Goal: Information Seeking & Learning: Find specific fact

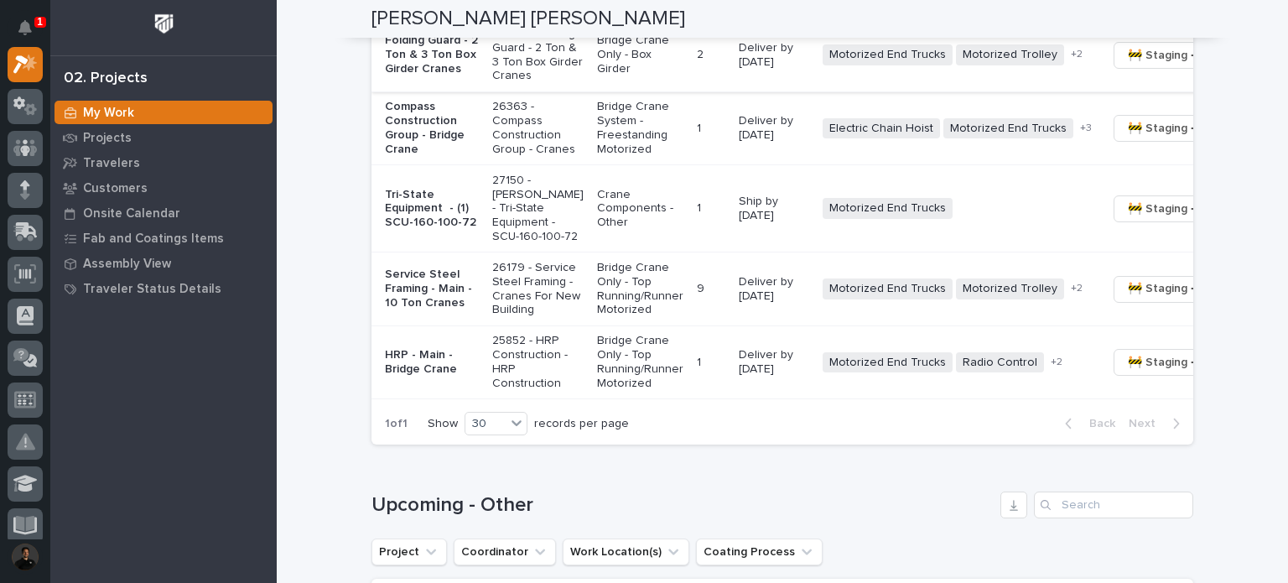
scroll to position [1621, 0]
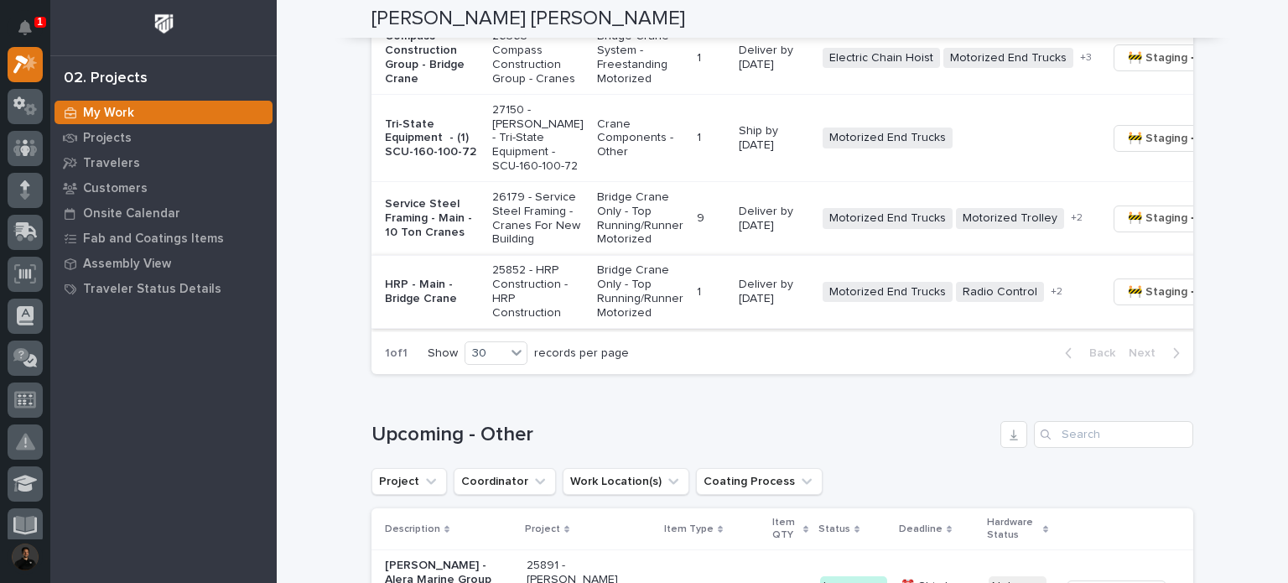
click at [1128, 302] on span "🚧 Staging →" at bounding box center [1163, 292] width 70 height 20
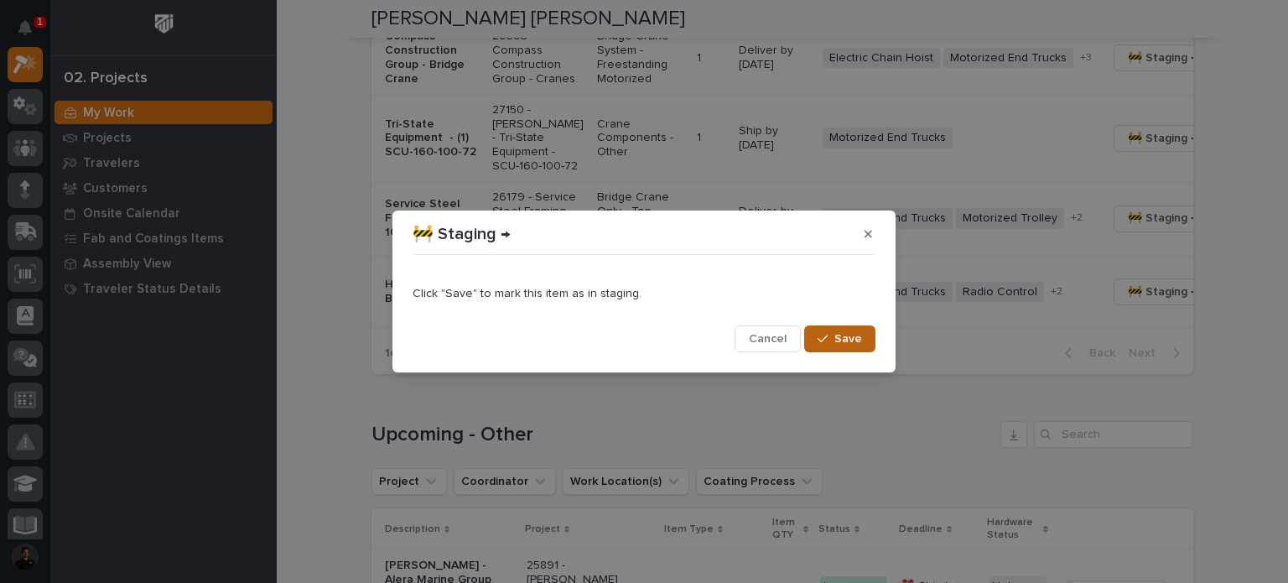
click at [835, 334] on button "Save" at bounding box center [839, 338] width 71 height 27
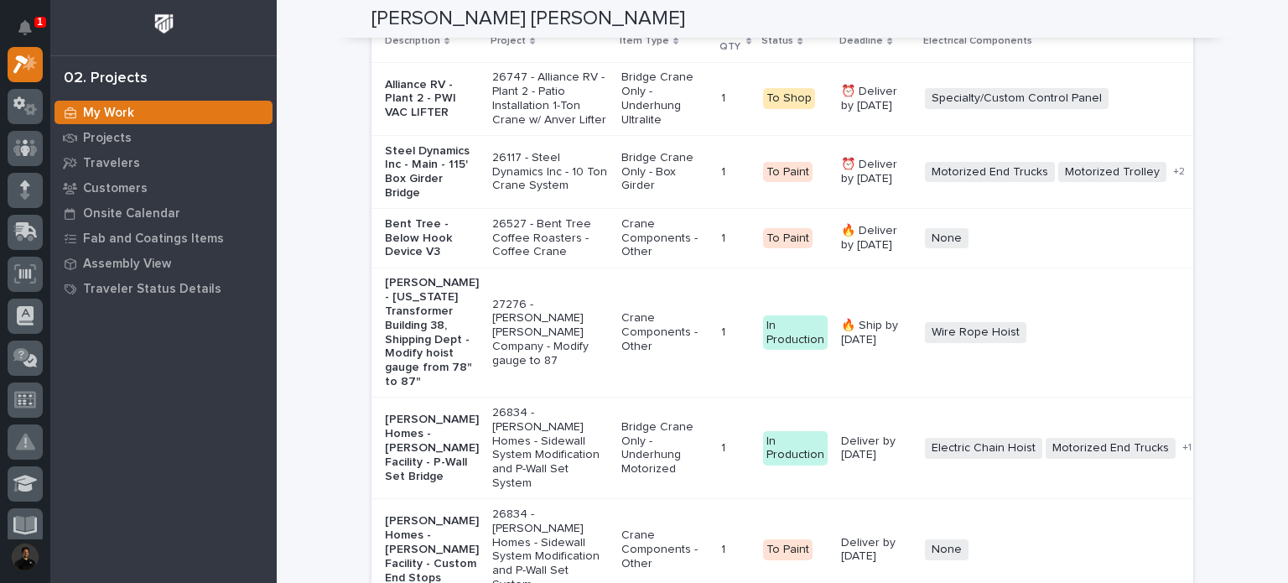
scroll to position [2907, 0]
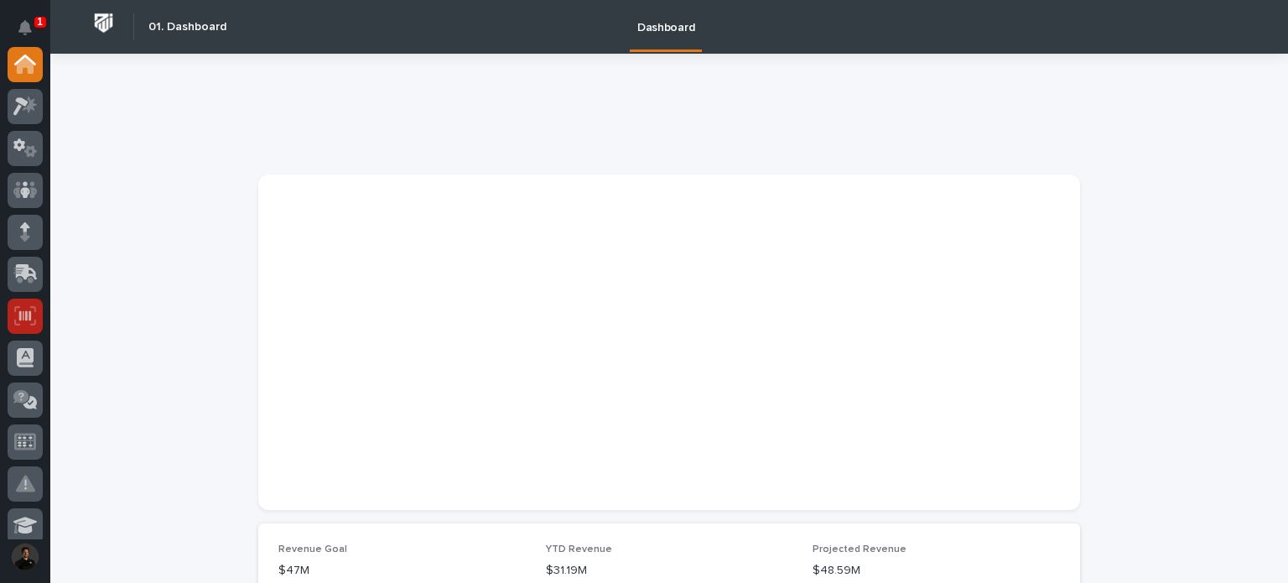
click at [34, 325] on div at bounding box center [25, 316] width 35 height 35
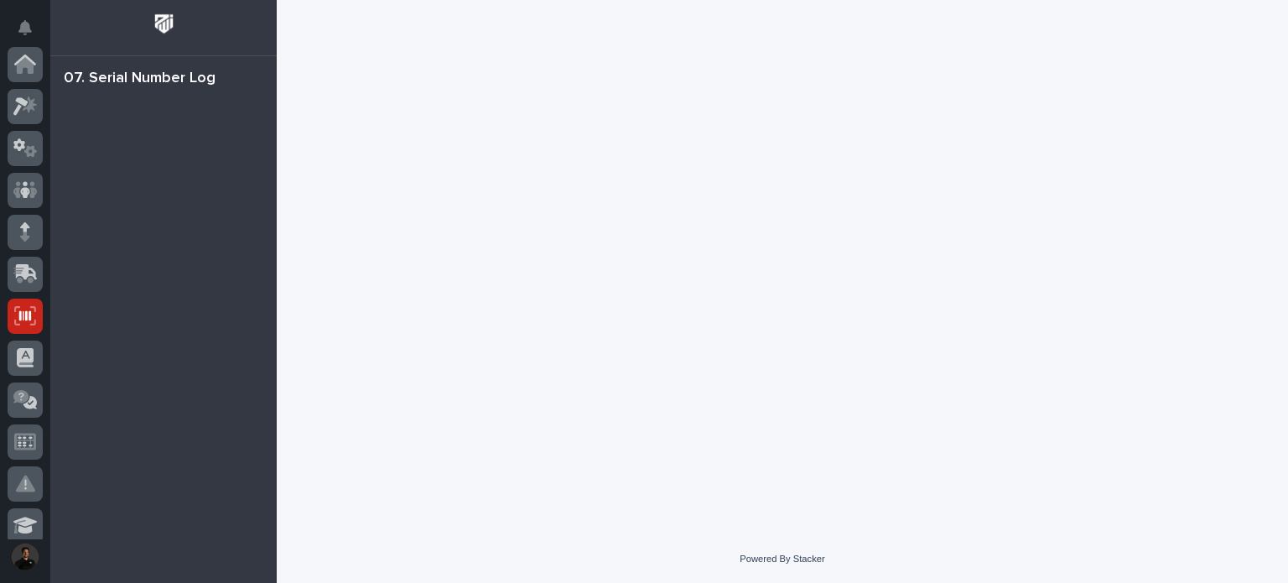
scroll to position [252, 0]
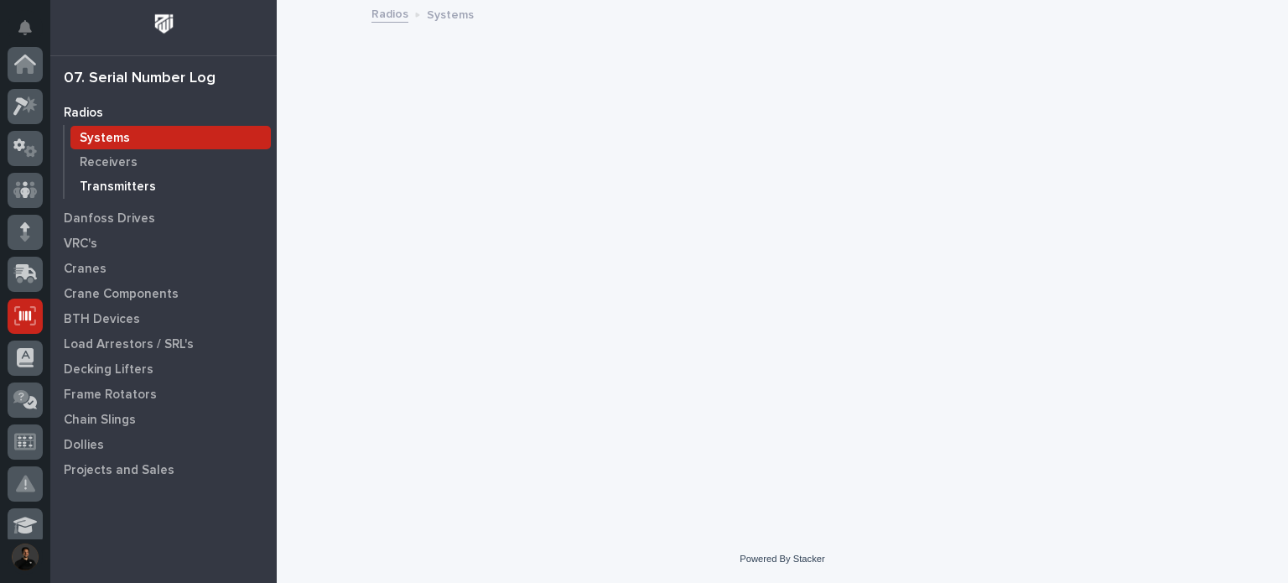
scroll to position [252, 0]
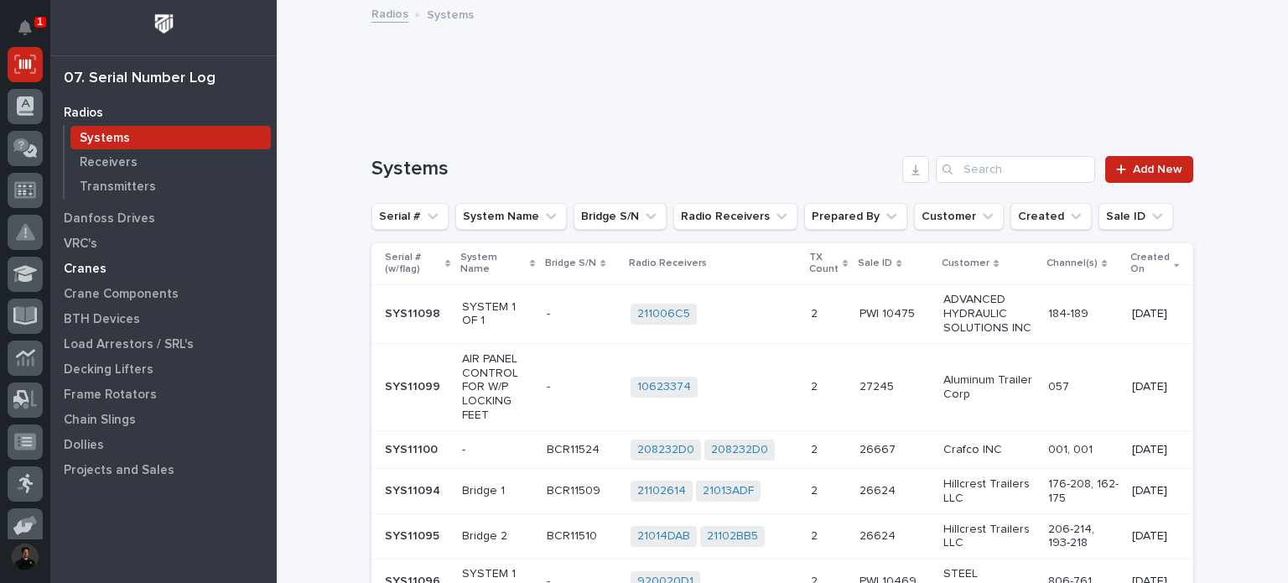
click at [95, 266] on p "Cranes" at bounding box center [85, 269] width 43 height 15
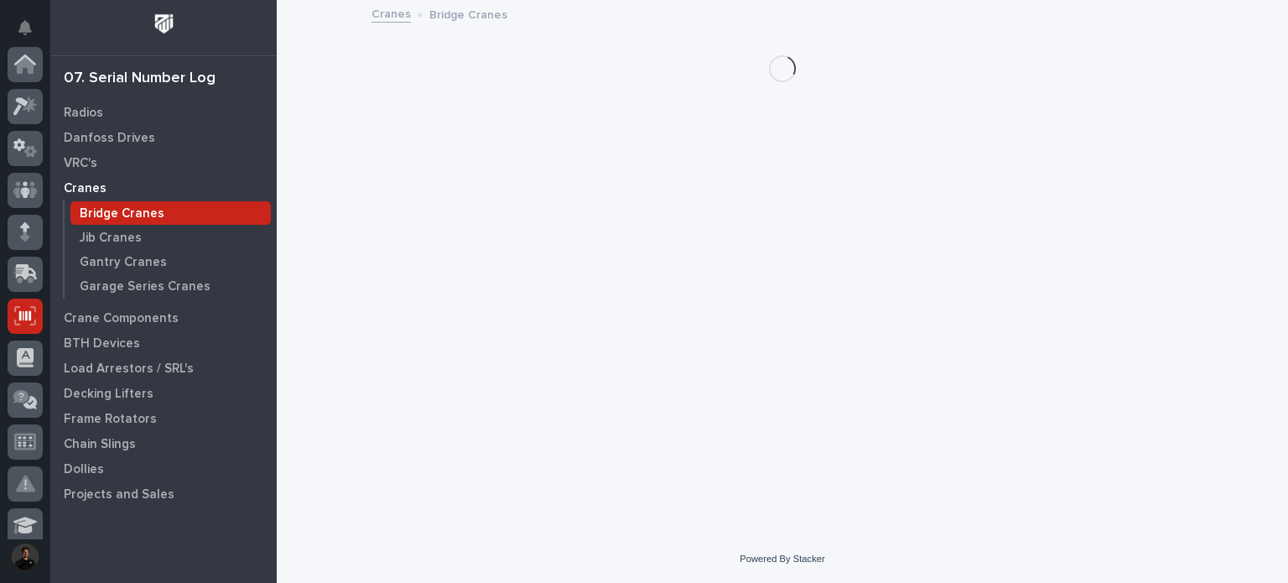
scroll to position [252, 0]
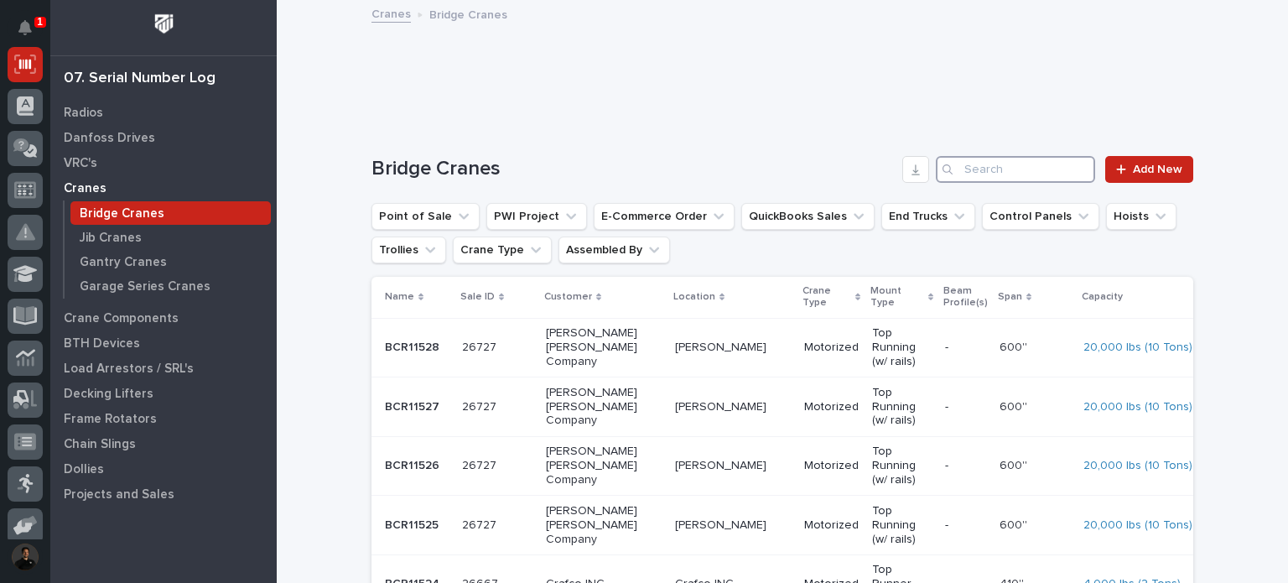
click at [982, 164] on input "Search" at bounding box center [1015, 169] width 159 height 27
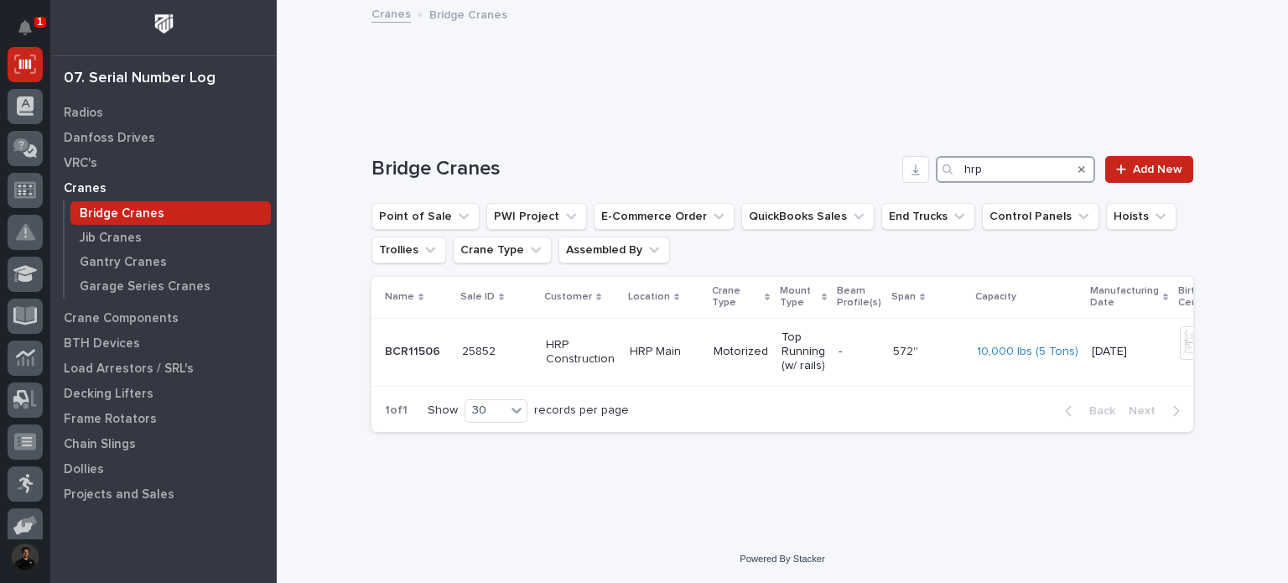
type input "hrp"
click at [110, 309] on div "Crane Components" at bounding box center [164, 317] width 218 height 23
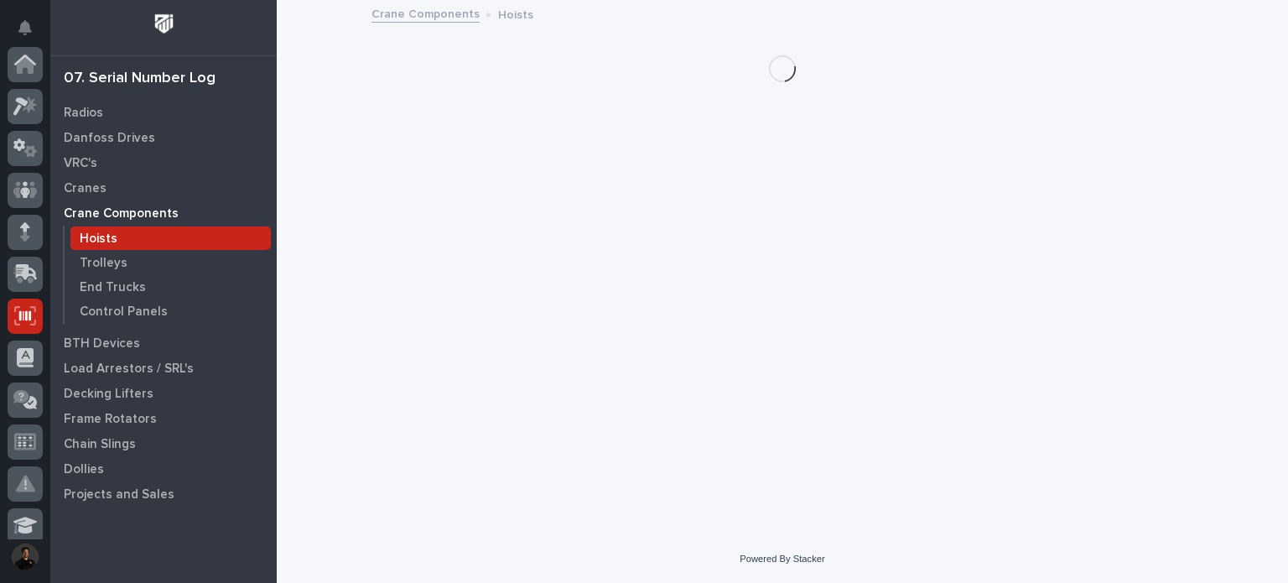
scroll to position [252, 0]
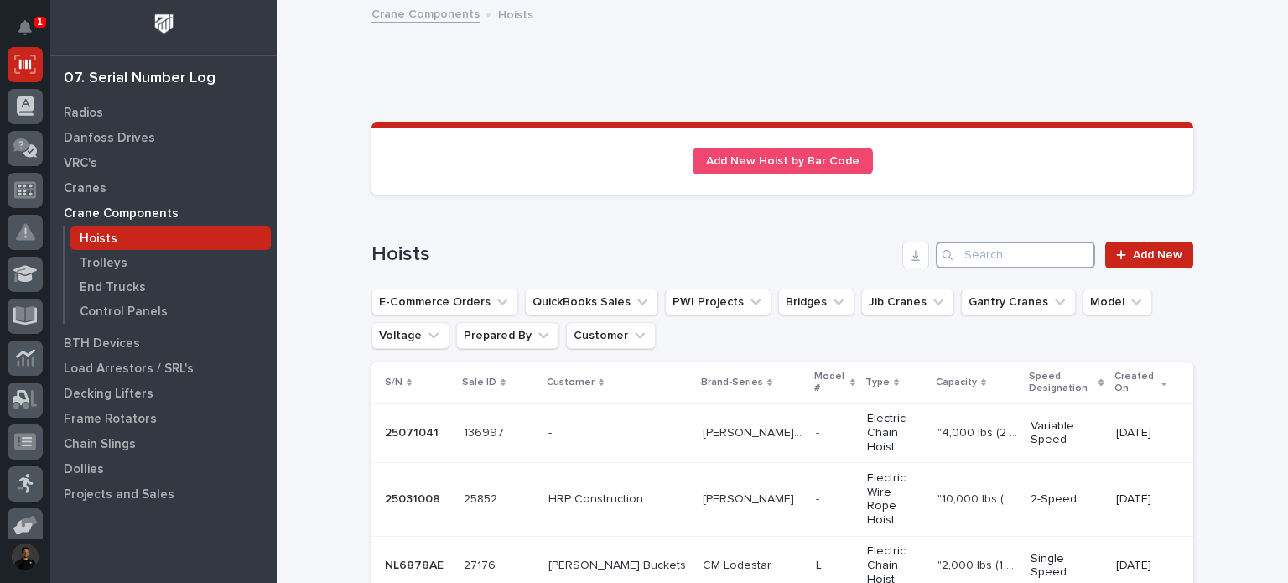
click at [961, 263] on input "Search" at bounding box center [1015, 255] width 159 height 27
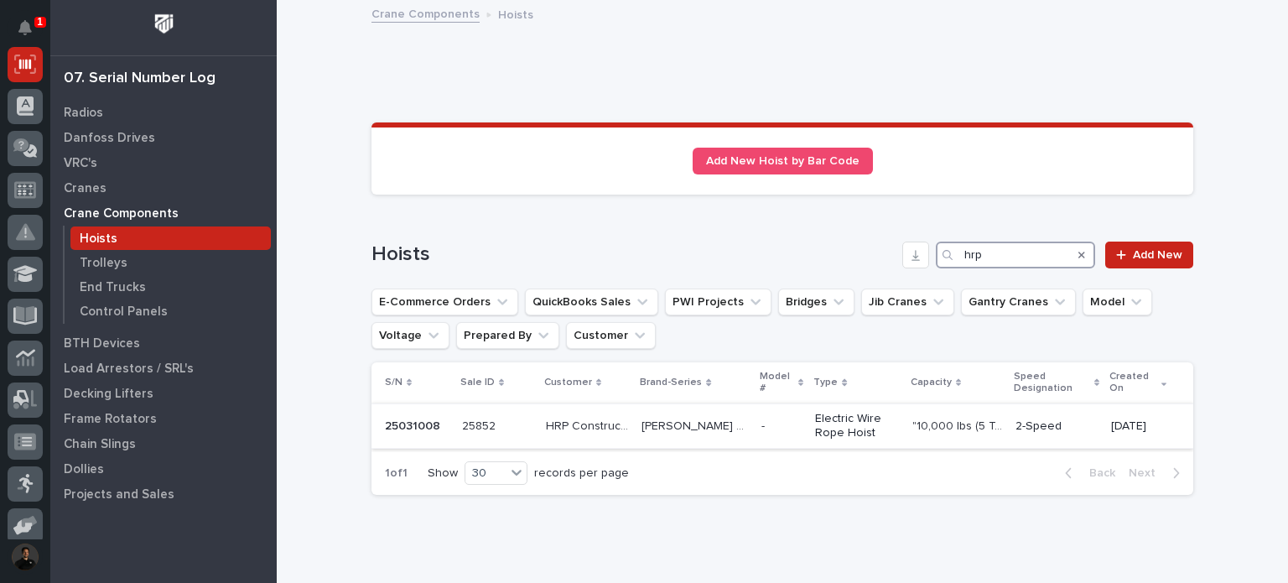
type input "hrp"
click at [1122, 426] on p "10/03/2025" at bounding box center [1138, 426] width 55 height 14
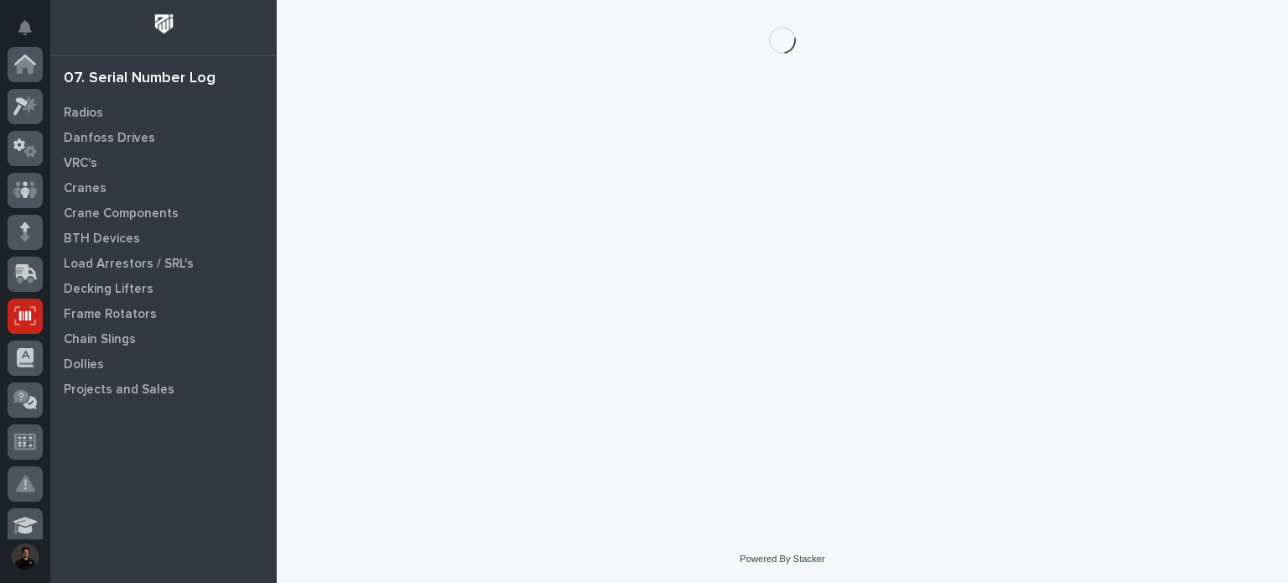
scroll to position [252, 0]
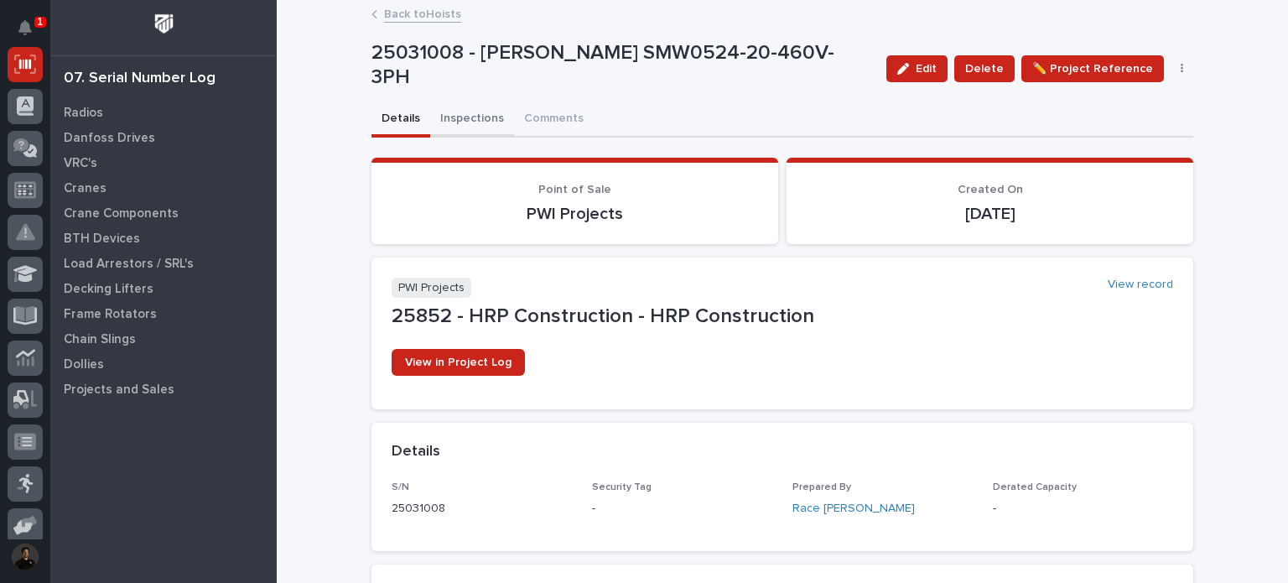
click at [478, 102] on button "Inspections" at bounding box center [472, 119] width 84 height 35
